Goal: Task Accomplishment & Management: Manage account settings

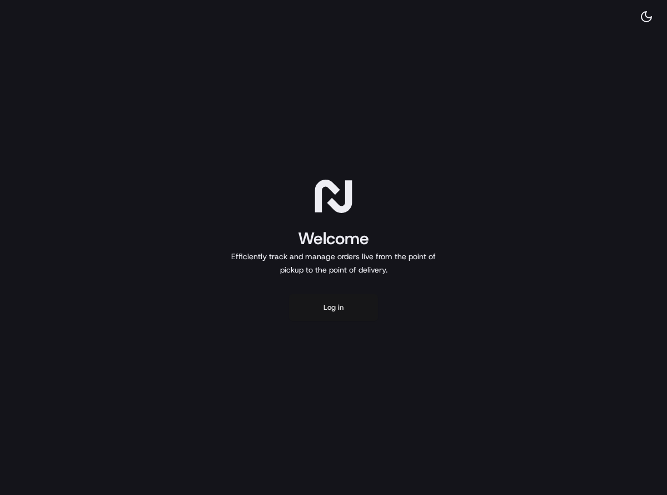
click at [320, 309] on button "Log in" at bounding box center [333, 307] width 89 height 27
